Goal: Check status: Check status

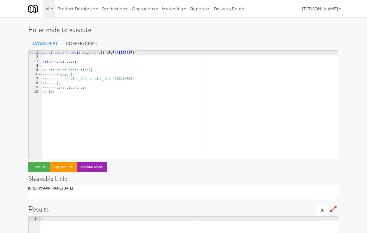
click at [118, 94] on div "const · order · = · await · db . order . findByPk ( 1502417 ) ¬ ¬ return · orde…" at bounding box center [189, 109] width 297 height 117
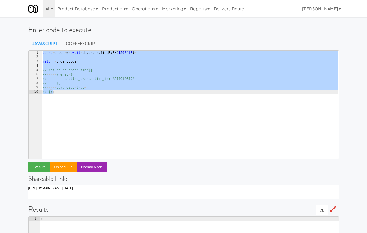
paste textarea "}"
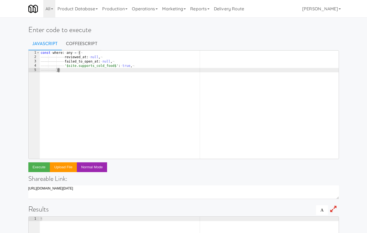
click at [69, 57] on div "const · where : · any · = · { ¬ ———— ———— ———— reviewed_at : · null , ¬ ———— ——…" at bounding box center [188, 109] width 299 height 117
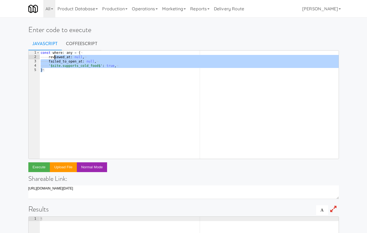
click at [128, 65] on div "const · where : · any · = · { ¬ ———— reviewed_at : · null , ¬ ———— failed_to_op…" at bounding box center [188, 109] width 299 height 117
type textarea "'$site.supports_cold_food$': true,"
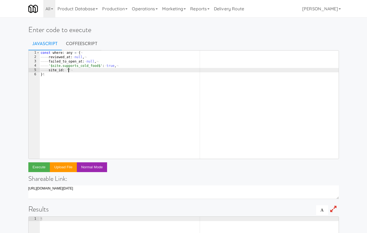
paste textarea "cee22ce5-b37e-4ceb-ae48-c7e0f0ce4e5a'"
type textarea "}"
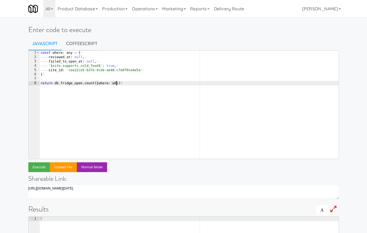
scroll to position [0, 6]
click at [42, 169] on button "Execute" at bounding box center [39, 168] width 22 height 10
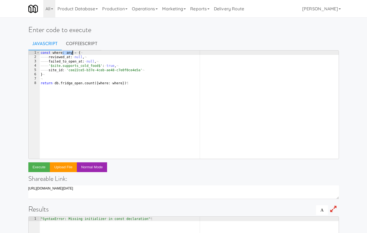
drag, startPoint x: 63, startPoint y: 52, endPoint x: 72, endPoint y: 52, distance: 9.0
click at [72, 52] on div "const · where : · any · = · { ¬ ———— reviewed_at : · null , ¬ ———— failed_to_op…" at bounding box center [188, 109] width 299 height 117
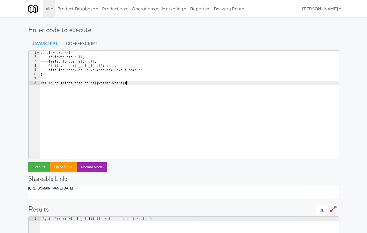
click at [81, 106] on div "const · where · = · { ¬ ———— reviewed_at : · null , ¬ ———— failed_to_open_at : …" at bounding box center [188, 109] width 299 height 117
click at [38, 165] on button "Execute" at bounding box center [39, 168] width 22 height 10
click at [122, 84] on div "const · where · = · { ¬ ———— reviewed_at : · null , ¬ ———— failed_to_open_at : …" at bounding box center [188, 109] width 299 height 117
click at [41, 167] on button "Execute" at bounding box center [39, 168] width 22 height 10
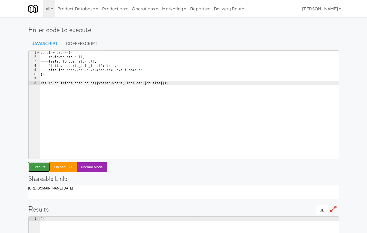
click at [41, 167] on button "Execute" at bounding box center [39, 168] width 22 height 10
click at [90, 83] on div "const · where · = · { ¬ ———— reviewed_at : · null , ¬ ———— failed_to_open_at : …" at bounding box center [188, 109] width 299 height 117
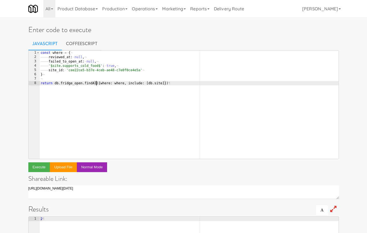
scroll to position [0, 5]
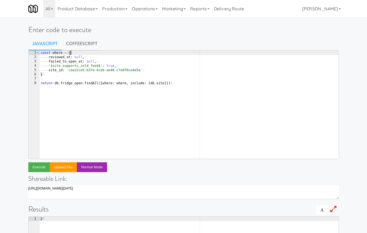
click at [73, 52] on div "const · where · = · { ¬ ———— reviewed_at : · null , ¬ ———— failed_to_open_at : …" at bounding box center [188, 109] width 299 height 117
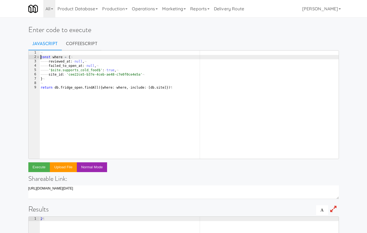
type textarea "const where = {"
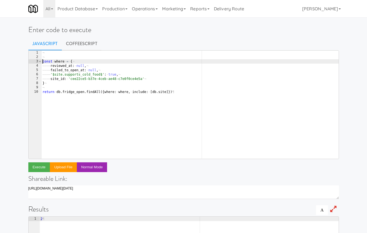
scroll to position [0, 0]
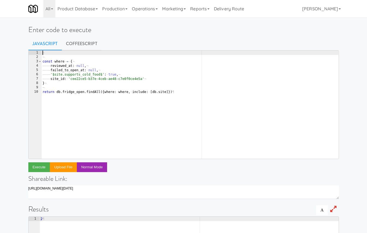
click at [45, 93] on div "¬ ¬ const · where · = · { ¬ ———— reviewed_at : · null , ¬ ———— failed_to_open_a…" at bounding box center [189, 109] width 297 height 117
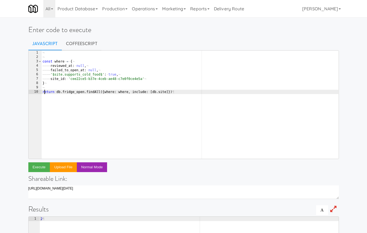
click at [45, 93] on div "¬ ¬ const · where · = · { ¬ ———— reviewed_at : · null , ¬ ———— failed_to_open_a…" at bounding box center [189, 109] width 297 height 117
type textarea "const opens = await db.fridge_open.findAll({where: where, include: [db.site]})"
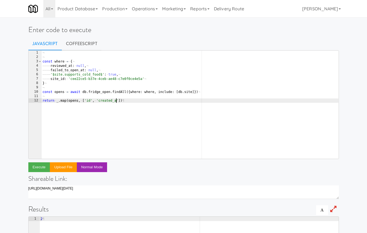
scroll to position [0, 6]
click at [42, 168] on button "Execute" at bounding box center [39, 168] width 22 height 10
drag, startPoint x: 82, startPoint y: 100, endPoint x: 122, endPoint y: 100, distance: 39.8
click at [122, 100] on div "¬ ¬ const · where · = · { ¬ ———— reviewed_at : · null , ¬ ———— failed_to_open_a…" at bounding box center [189, 109] width 297 height 117
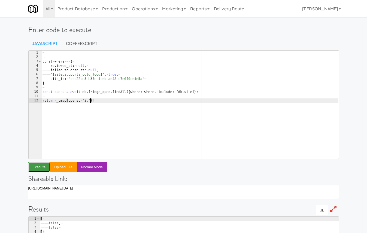
click at [37, 165] on button "Execute" at bounding box center [39, 168] width 22 height 10
click at [91, 102] on div "¬ ¬ const · where · = · { ¬ ———— reviewed_at : · null , ¬ ———— failed_to_open_a…" at bounding box center [189, 109] width 297 height 117
click at [36, 166] on button "Execute" at bounding box center [39, 168] width 22 height 10
click at [39, 173] on div "return _.map(opens, 'id', 'created_at) 1 2 3 4 5 6 7 8 9 10 11 12 ¬ ¬ const · w…" at bounding box center [183, 187] width 310 height 275
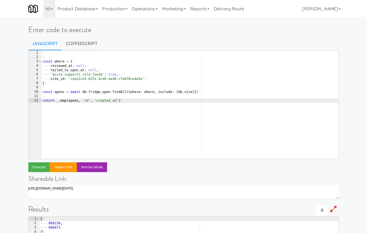
click at [81, 101] on div "¬ ¬ const · where · = · { ¬ ———— reviewed_at : · null , ¬ ———— failed_to_open_a…" at bounding box center [189, 109] width 297 height 117
click at [154, 100] on div "¬ ¬ const · where · = · { ¬ ———— reviewed_at : · null , ¬ ———— failed_to_open_a…" at bounding box center [189, 109] width 297 height 117
click at [38, 166] on button "Execute" at bounding box center [39, 168] width 22 height 10
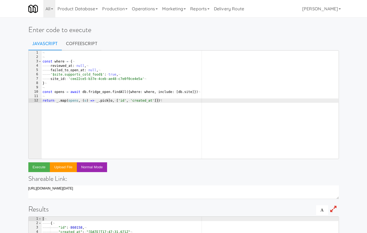
scroll to position [0, 2]
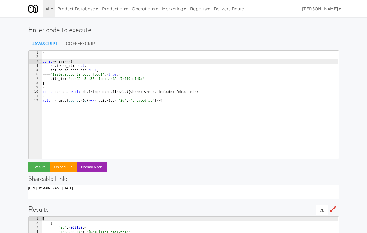
drag, startPoint x: 43, startPoint y: 63, endPoint x: 43, endPoint y: 59, distance: 3.5
click at [43, 59] on div "¬ ¬ const · where · = · { ¬ ———— reviewed_at : · null , ¬ ———— failed_to_open_a…" at bounding box center [189, 109] width 297 height 117
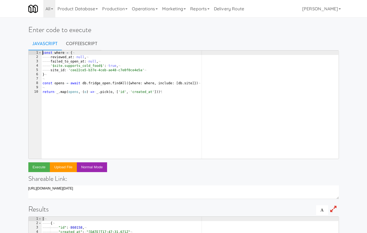
click at [133, 105] on div "const · where · = · { ¬ ———— reviewed_at : · null , ¬ ———— failed_to_open_at : …" at bounding box center [189, 109] width 297 height 117
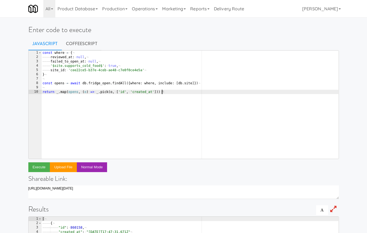
type textarea "return _.map(opens, (o) => _.pick(o, ['id', 'created_at']))"
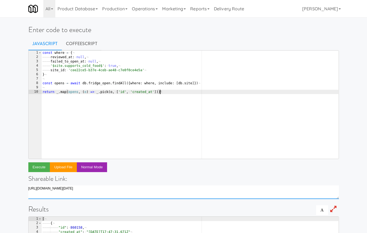
click at [159, 187] on textarea "https://classic.micromart.com/console?code=U2FsdGVkX1%2Bfdcq3MvDGf5cXHKgqOaKyl%…" at bounding box center [183, 193] width 310 height 14
type textarea "https://classic.micromart.com/console?code=U2FsdGVkX1%2Bfdcq3MvDGf5cXHKgqOaKyl%…"
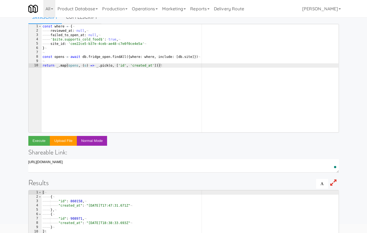
type textarea ""id": 860158,"
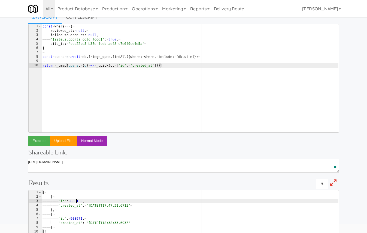
click at [190, 83] on div "const · where · = · { ¬ ———— reviewed_at : · null , ¬ ———— failed_to_open_at : …" at bounding box center [189, 82] width 297 height 117
type textarea "// return _.map(opens, (o) => _.pick(o, ['id', 'created_at']))"
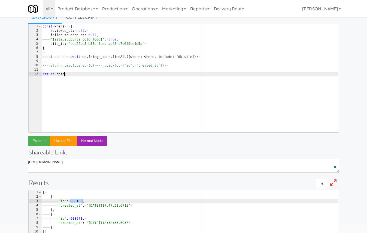
scroll to position [0, 2]
type textarea "return opens"
click at [43, 142] on button "Execute" at bounding box center [39, 141] width 22 height 10
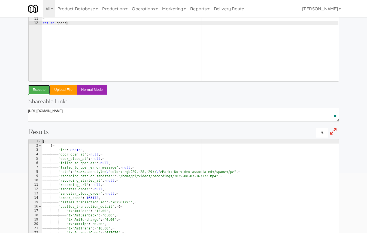
scroll to position [100, 0]
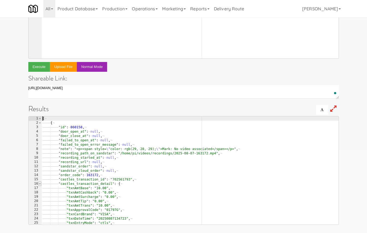
click at [41, 183] on span at bounding box center [39, 184] width 3 height 4
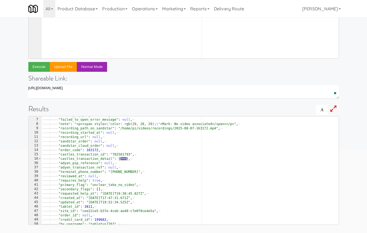
scroll to position [25, 0]
type textarea ""primary_flag": "unclear_take_no_video","
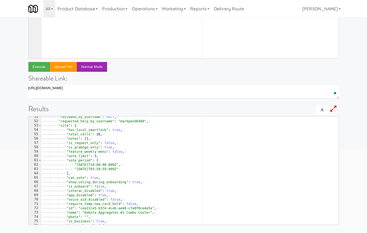
scroll to position [136, 0]
click at [39, 125] on span at bounding box center [39, 126] width 3 height 4
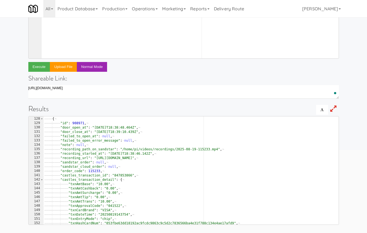
scroll to position [154, 0]
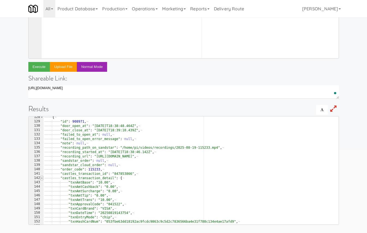
click at [41, 178] on span at bounding box center [41, 178] width 3 height 4
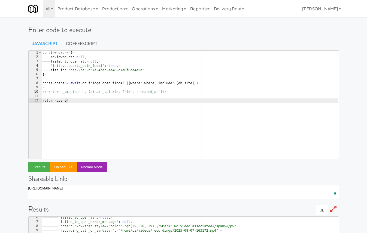
scroll to position [23, 0]
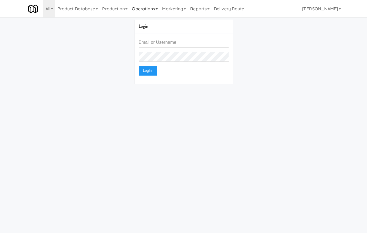
click at [141, 5] on link "Operations" at bounding box center [145, 8] width 30 height 17
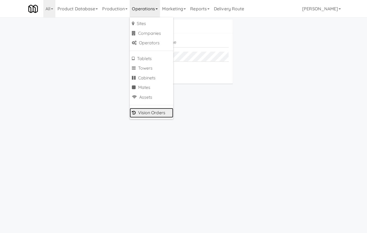
click at [162, 113] on link "Vision Orders" at bounding box center [152, 113] width 44 height 10
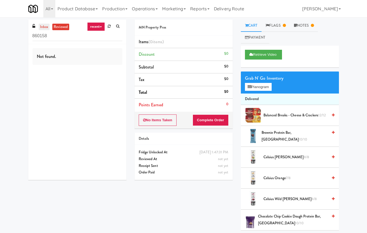
click at [44, 28] on link "inbox" at bounding box center [44, 27] width 11 height 7
click at [55, 26] on link "reviewed" at bounding box center [60, 27] width 17 height 7
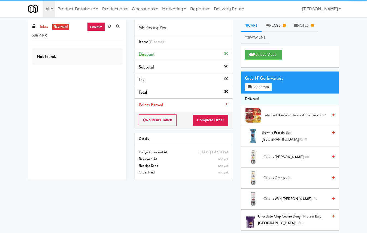
click at [95, 27] on link "recent" at bounding box center [96, 26] width 18 height 9
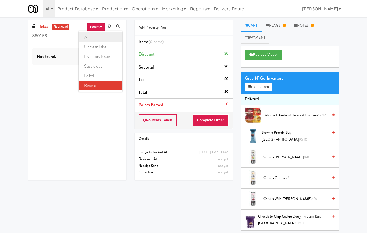
click at [99, 37] on link "all" at bounding box center [101, 37] width 44 height 10
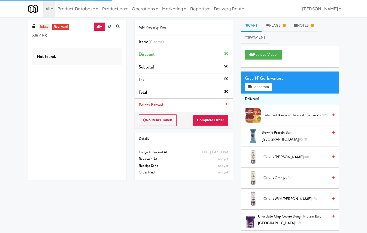
click at [42, 28] on link "inbox" at bounding box center [44, 27] width 11 height 7
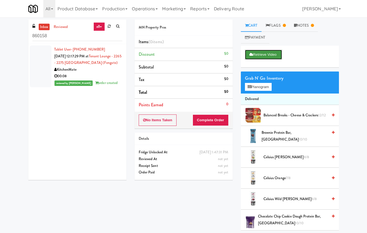
click at [266, 51] on button "Retrieve Video" at bounding box center [263, 55] width 37 height 10
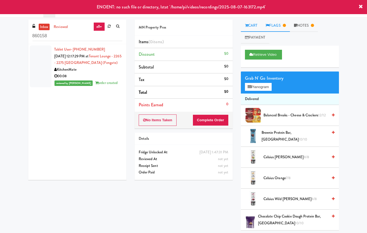
click at [277, 28] on link "Flags" at bounding box center [275, 26] width 28 height 12
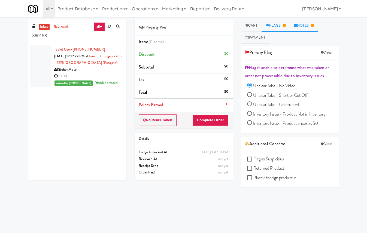
click at [297, 26] on icon at bounding box center [295, 26] width 3 height 4
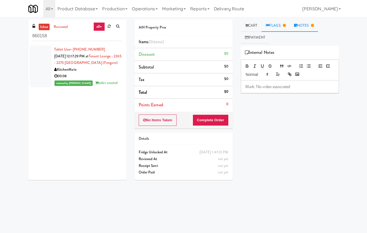
click at [277, 26] on link "Flags" at bounding box center [275, 26] width 28 height 12
